Goal: Information Seeking & Learning: Learn about a topic

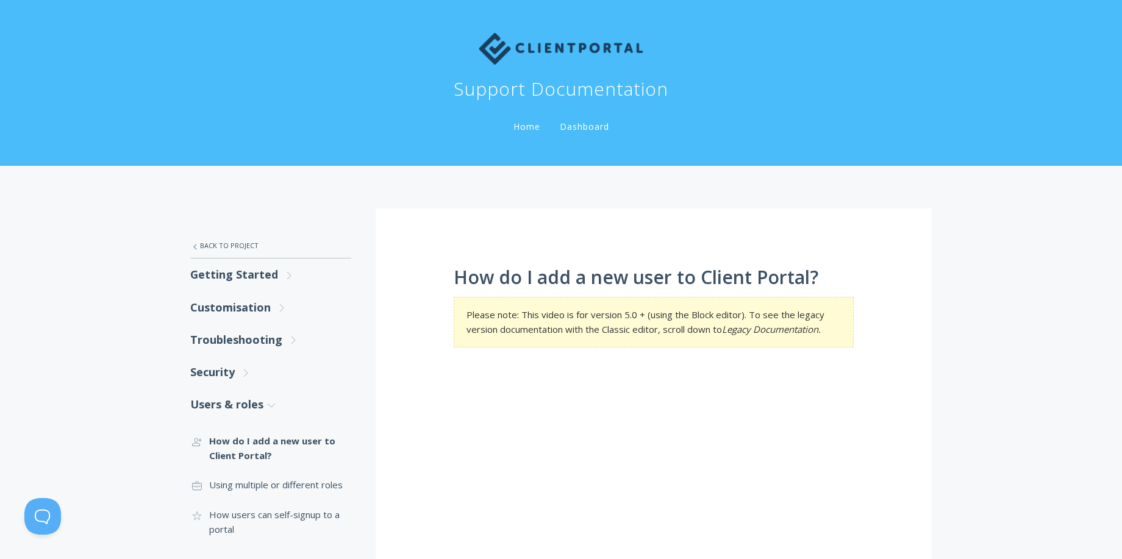
click at [511, 121] on link "Home" at bounding box center [527, 127] width 32 height 12
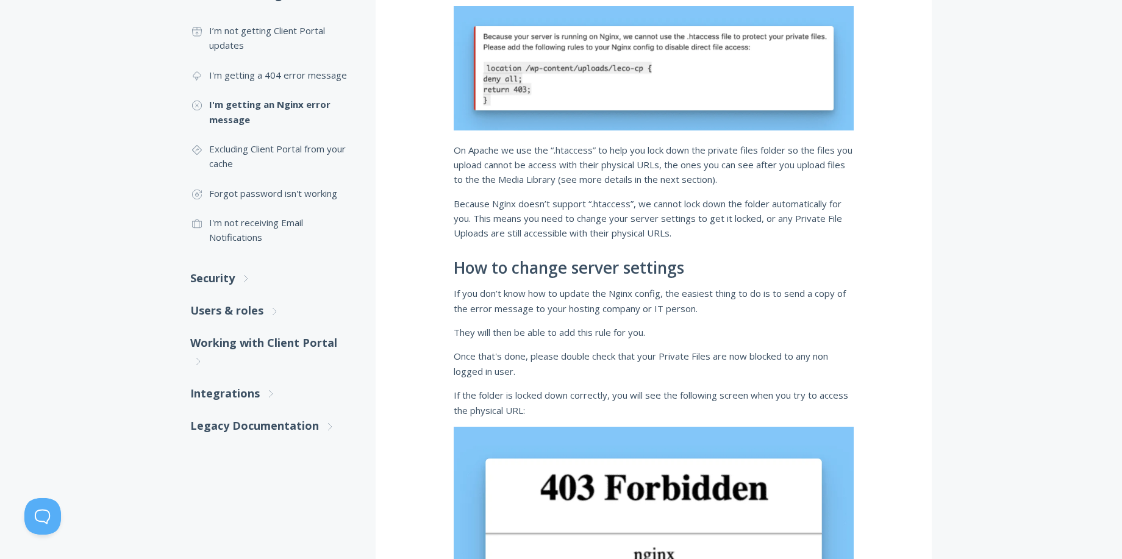
scroll to position [366, 0]
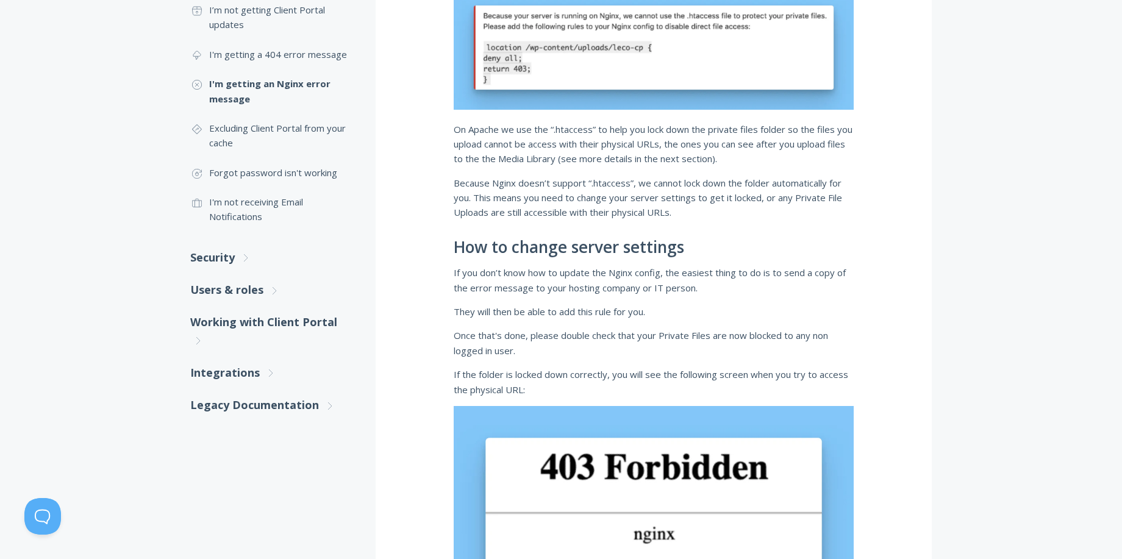
click at [18, 246] on div ".st0{fill:none;stroke:#000000;stroke-width:2;stroke-miterlimit:10;} Untitled-27…" at bounding box center [561, 245] width 1122 height 891
click at [1062, 154] on div ".st0{fill:none;stroke:#000000;stroke-width:2;stroke-miterlimit:10;} Untitled-27…" at bounding box center [561, 245] width 1122 height 891
click at [65, 221] on div ".st0{fill:none;stroke:#000000;stroke-width:2;stroke-miterlimit:10;} Untitled-27…" at bounding box center [561, 245] width 1122 height 891
click at [1067, 294] on div ".st0{fill:none;stroke:#000000;stroke-width:2;stroke-miterlimit:10;} Untitled-27…" at bounding box center [561, 245] width 1122 height 891
click at [39, 214] on div ".st0{fill:none;stroke:#000000;stroke-width:2;stroke-miterlimit:10;} Untitled-27…" at bounding box center [561, 245] width 1122 height 891
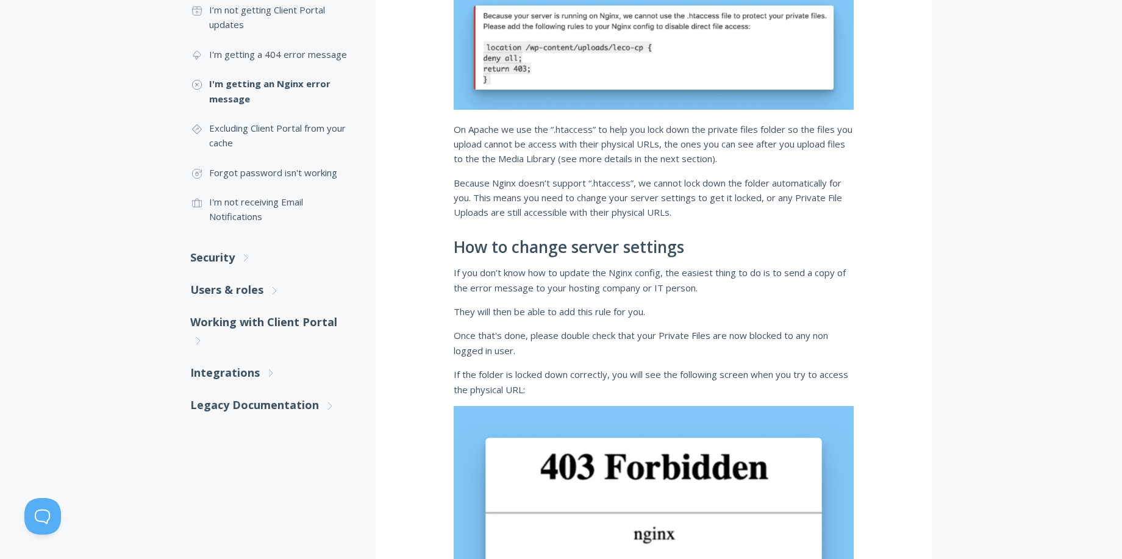
click at [1102, 227] on div ".st0{fill:none;stroke:#000000;stroke-width:2;stroke-miterlimit:10;} Untitled-27…" at bounding box center [561, 245] width 1122 height 891
